Goal: Task Accomplishment & Management: Use online tool/utility

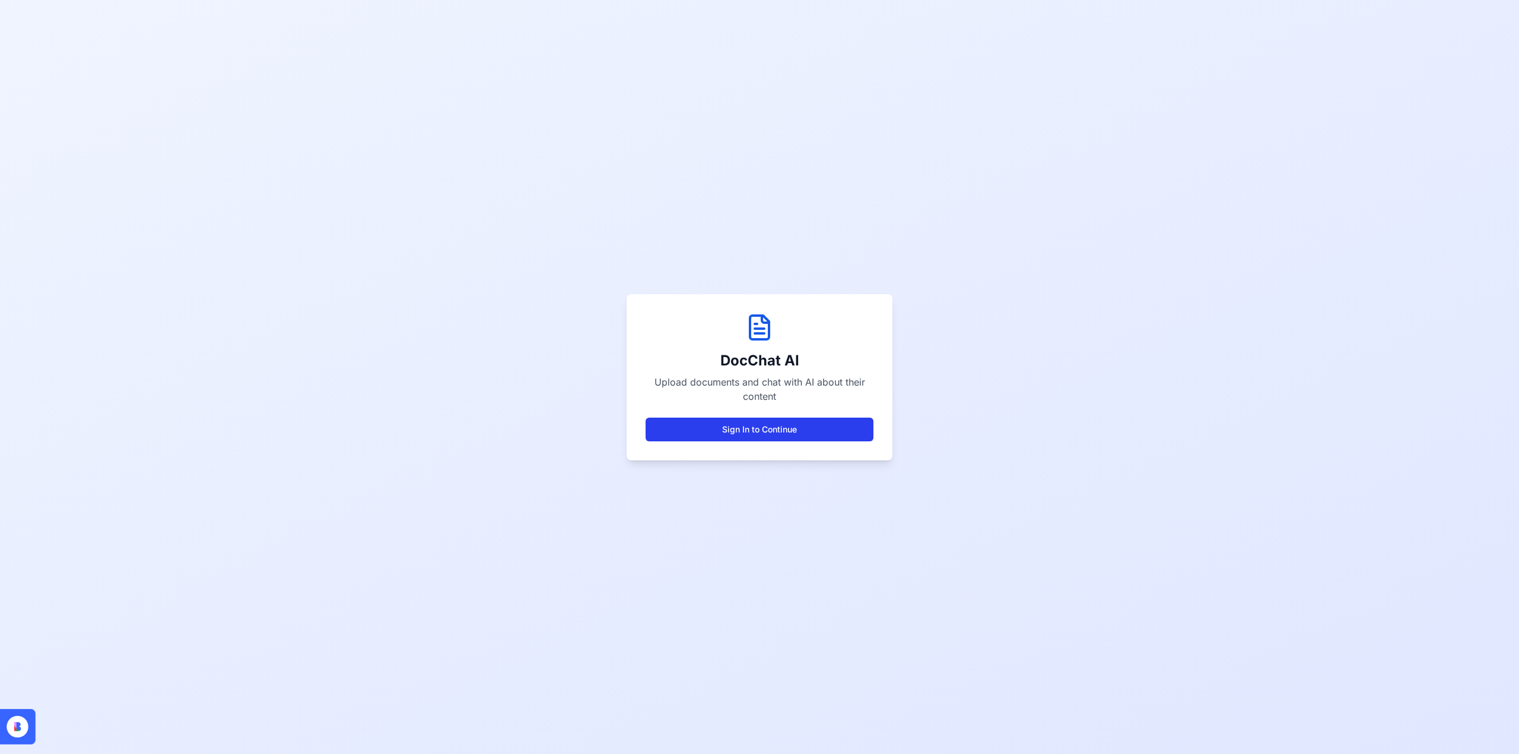
click at [831, 437] on button "Sign In to Continue" at bounding box center [760, 430] width 228 height 24
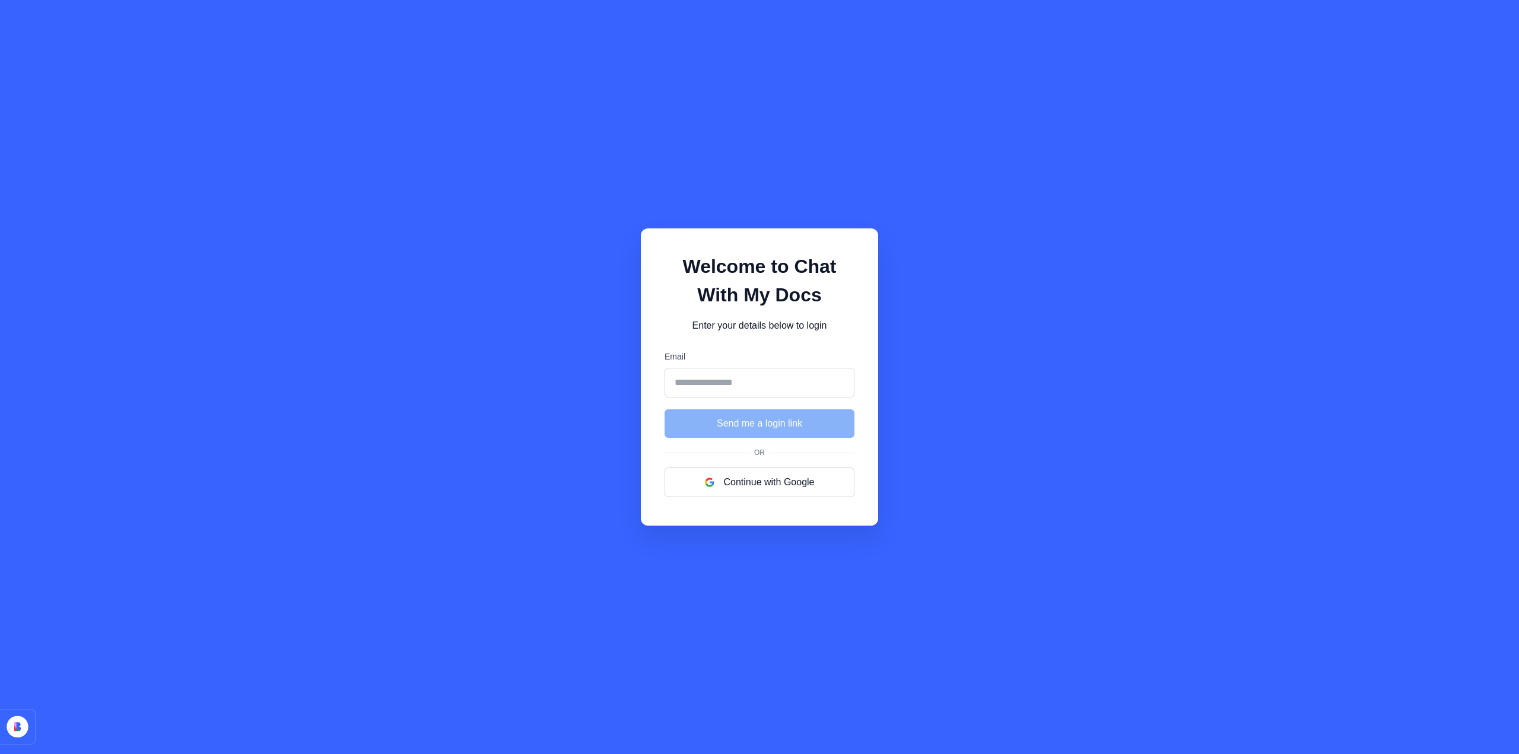
drag, startPoint x: 740, startPoint y: 488, endPoint x: 866, endPoint y: 485, distance: 125.8
click at [741, 488] on button "Continue with Google" at bounding box center [760, 483] width 190 height 30
